Goal: Transaction & Acquisition: Purchase product/service

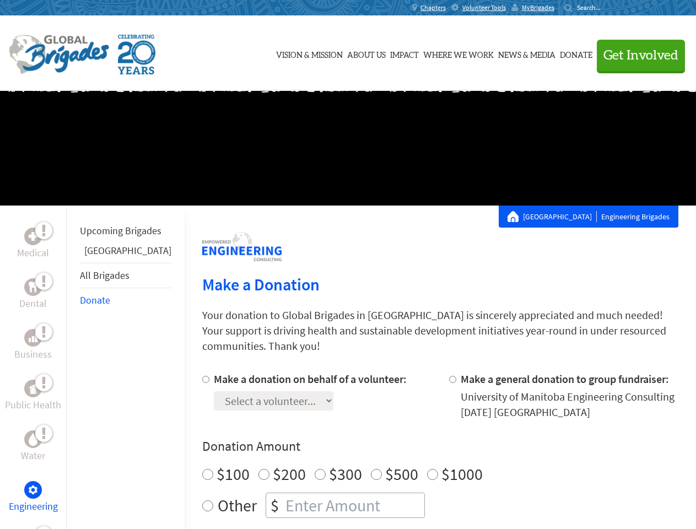
click at [608, 8] on div "Search for:" at bounding box center [586, 7] width 44 height 9
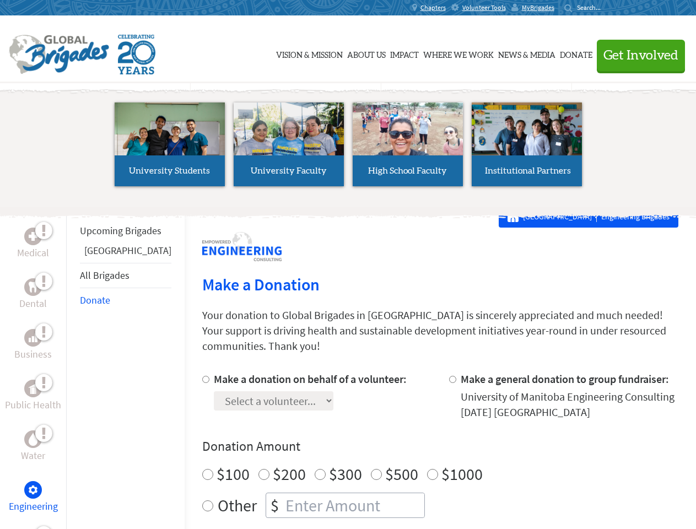
click at [636, 55] on span "Get Involved" at bounding box center [641, 55] width 75 height 13
click at [348, 148] on li "High School Faculty" at bounding box center [407, 144] width 119 height 101
click at [73, 367] on div "Upcoming Brigades Guatemala All Brigades Donate" at bounding box center [125, 470] width 118 height 529
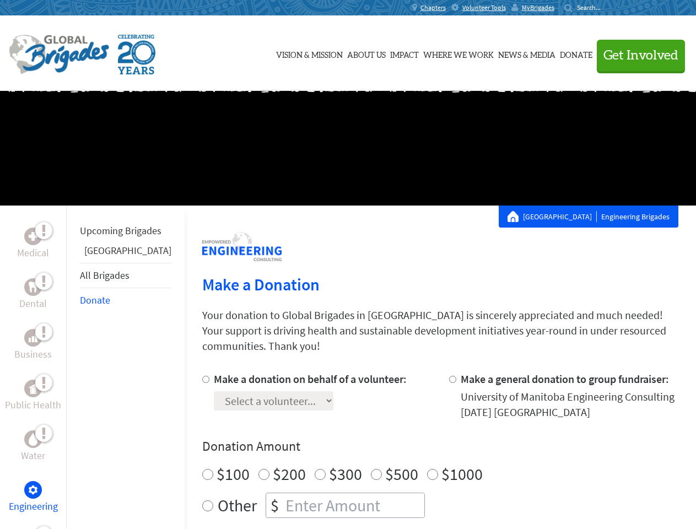
click at [421, 443] on div "Donation Amount $100 $200 $300 $500 $1000 Other $" at bounding box center [440, 478] width 476 height 80
click at [202, 376] on input "Make a donation on behalf of a volunteer:" at bounding box center [205, 379] width 7 height 7
radio input "true"
click at [449, 376] on input "Make a general donation to group fundraiser:" at bounding box center [452, 379] width 7 height 7
radio input "true"
